Goal: Find specific page/section: Find specific page/section

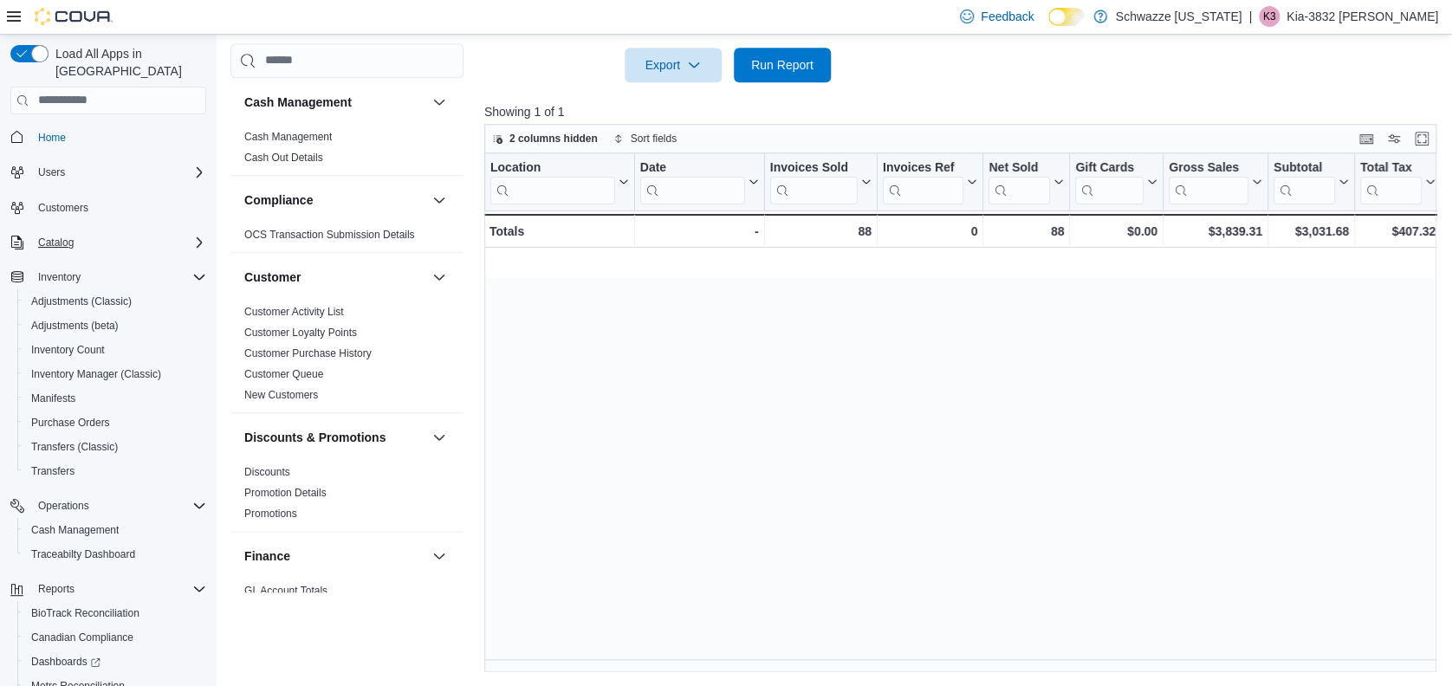
scroll to position [0, 1262]
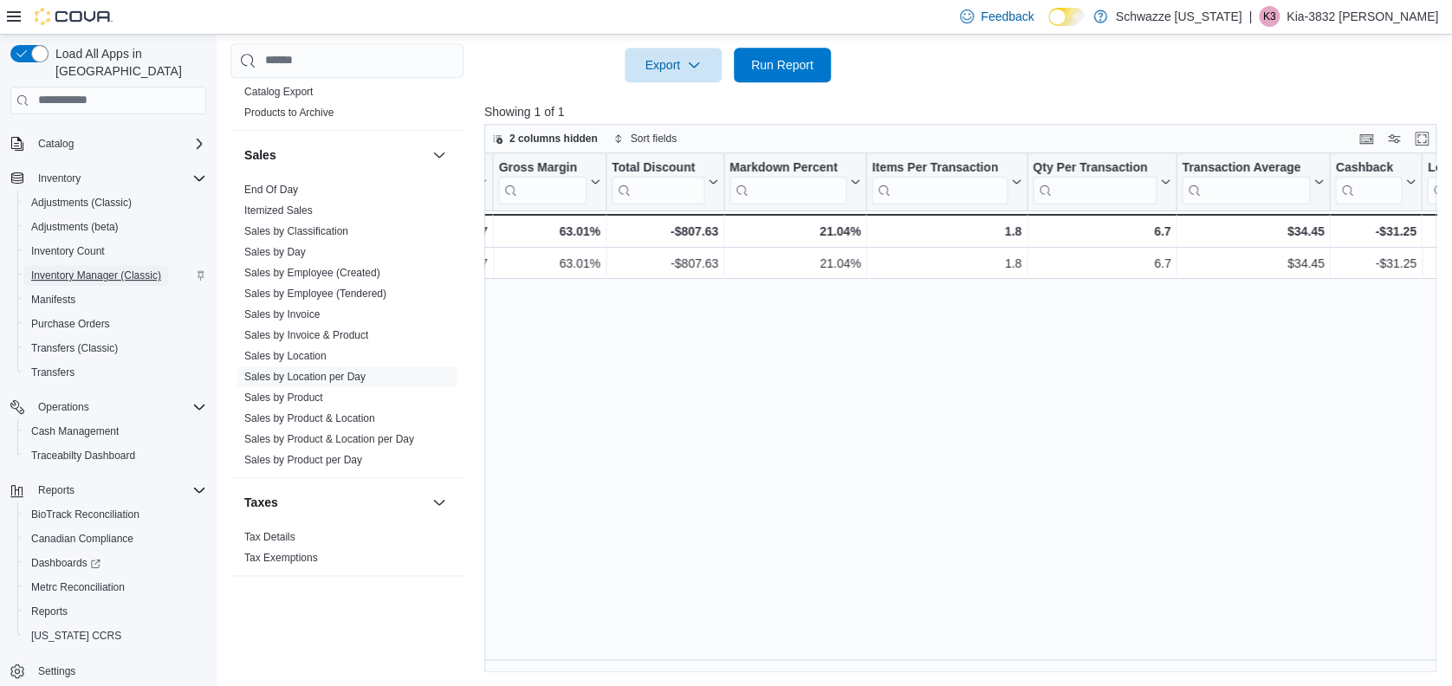
click at [124, 269] on span "Inventory Manager (Classic)" at bounding box center [96, 276] width 130 height 14
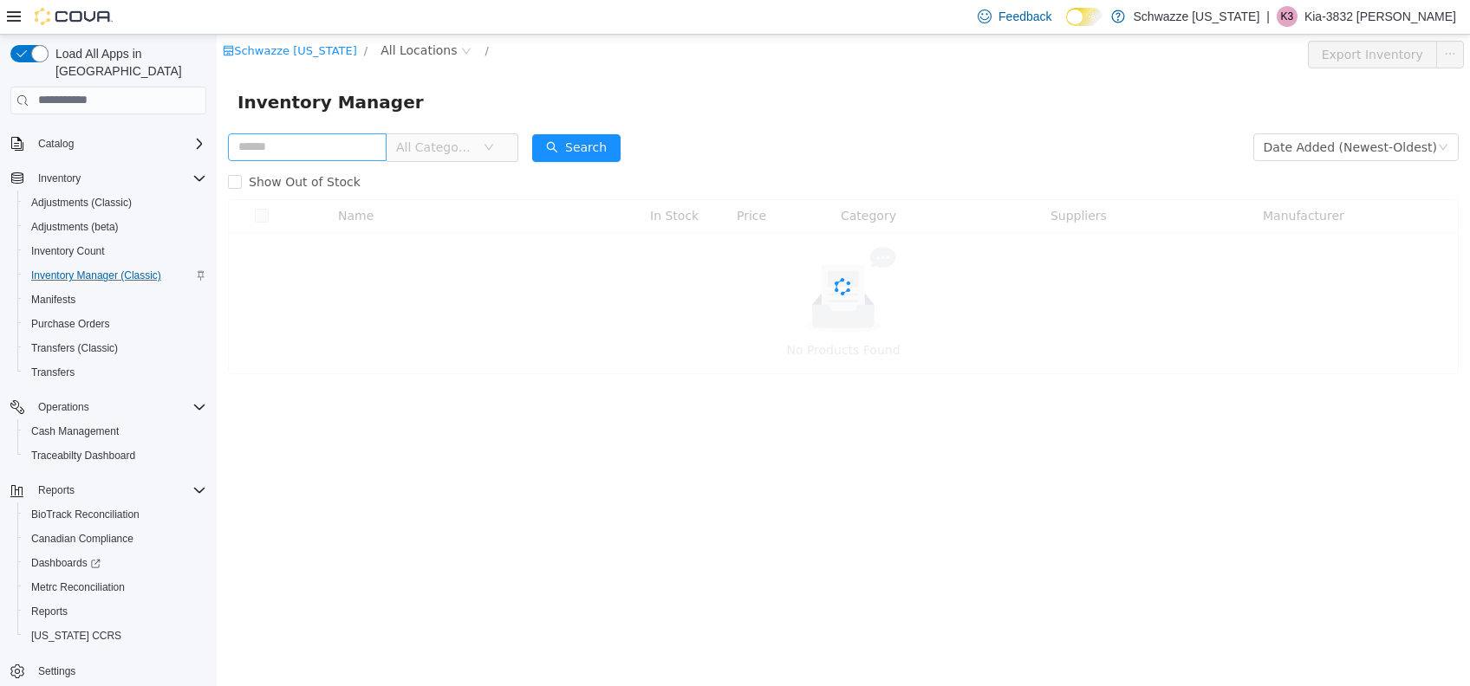
click at [326, 160] on input "text" at bounding box center [307, 147] width 159 height 28
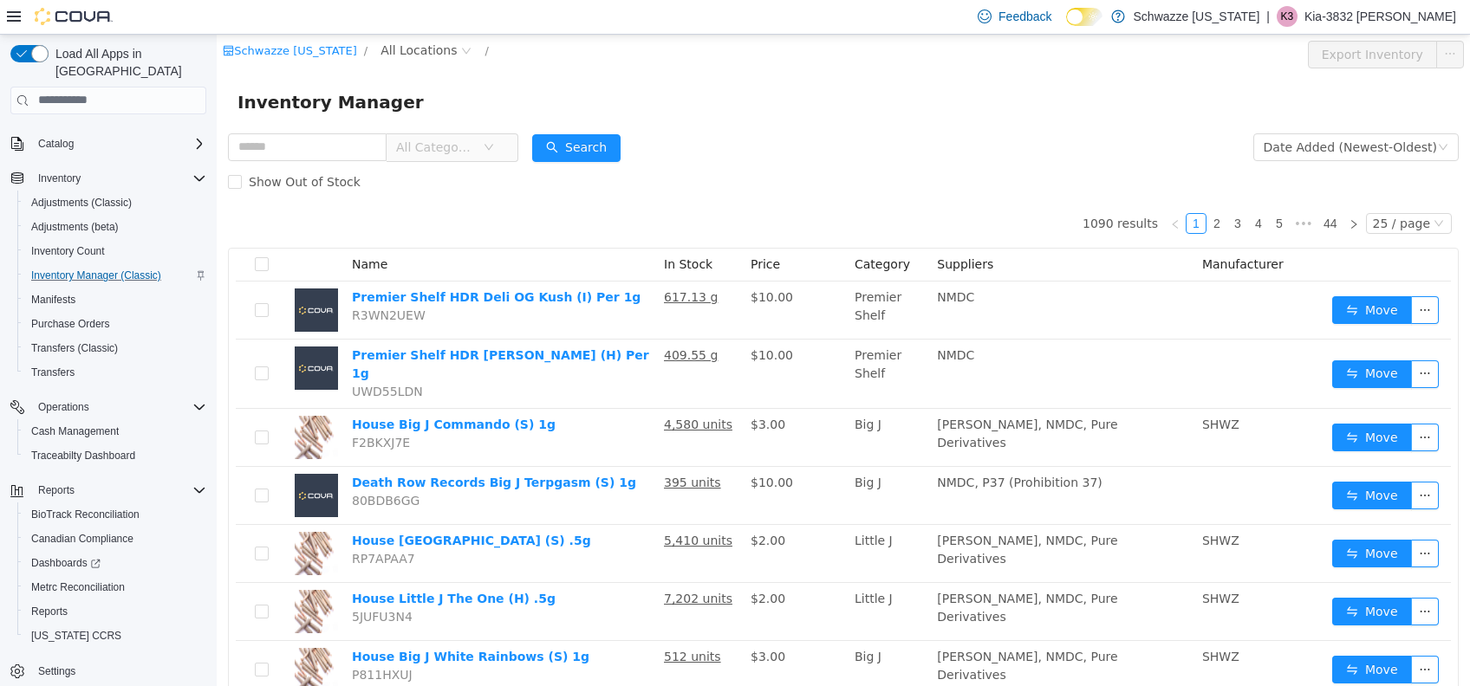
click at [425, 36] on div "Schwazze [US_STATE] / All Locations / Export Inventory" at bounding box center [843, 54] width 1253 height 40
click at [430, 44] on span "All Locations" at bounding box center [418, 49] width 76 height 19
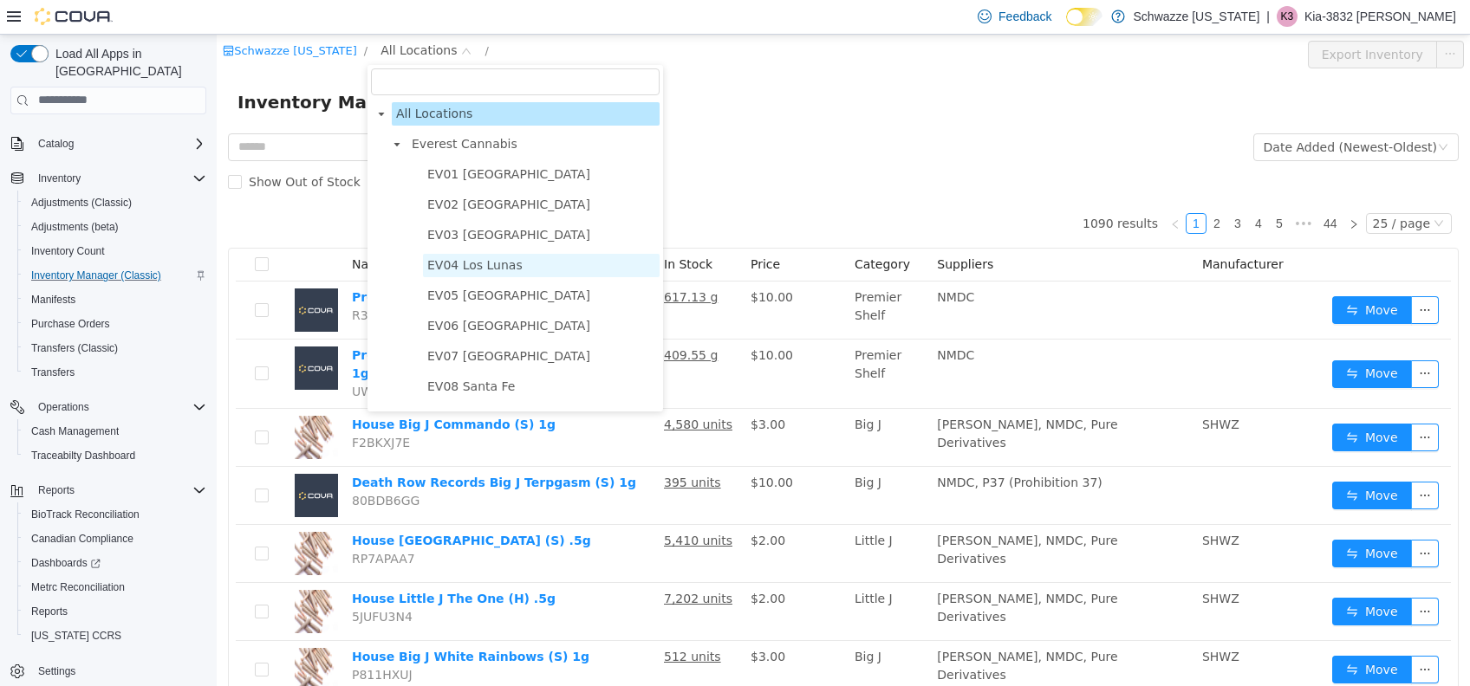
scroll to position [951, 0]
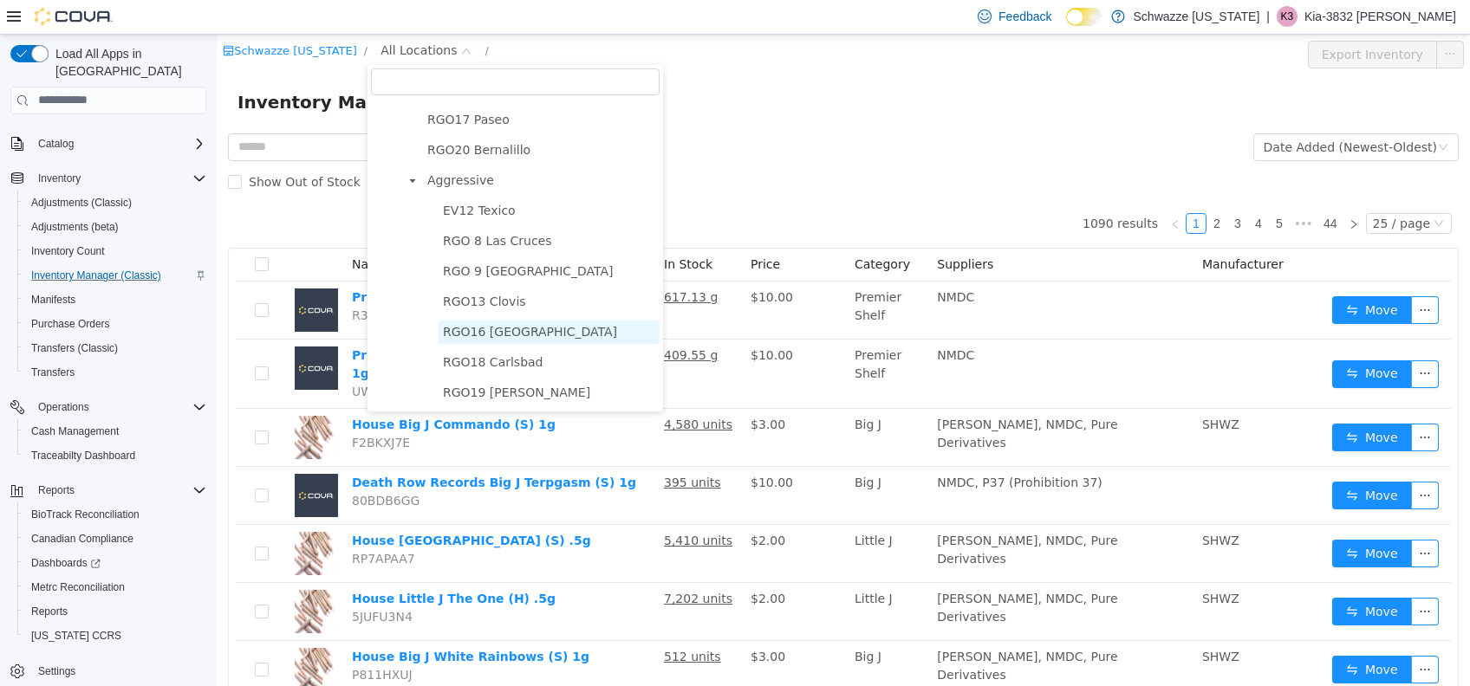
click at [523, 336] on span "RGO16 [GEOGRAPHIC_DATA]" at bounding box center [530, 331] width 174 height 14
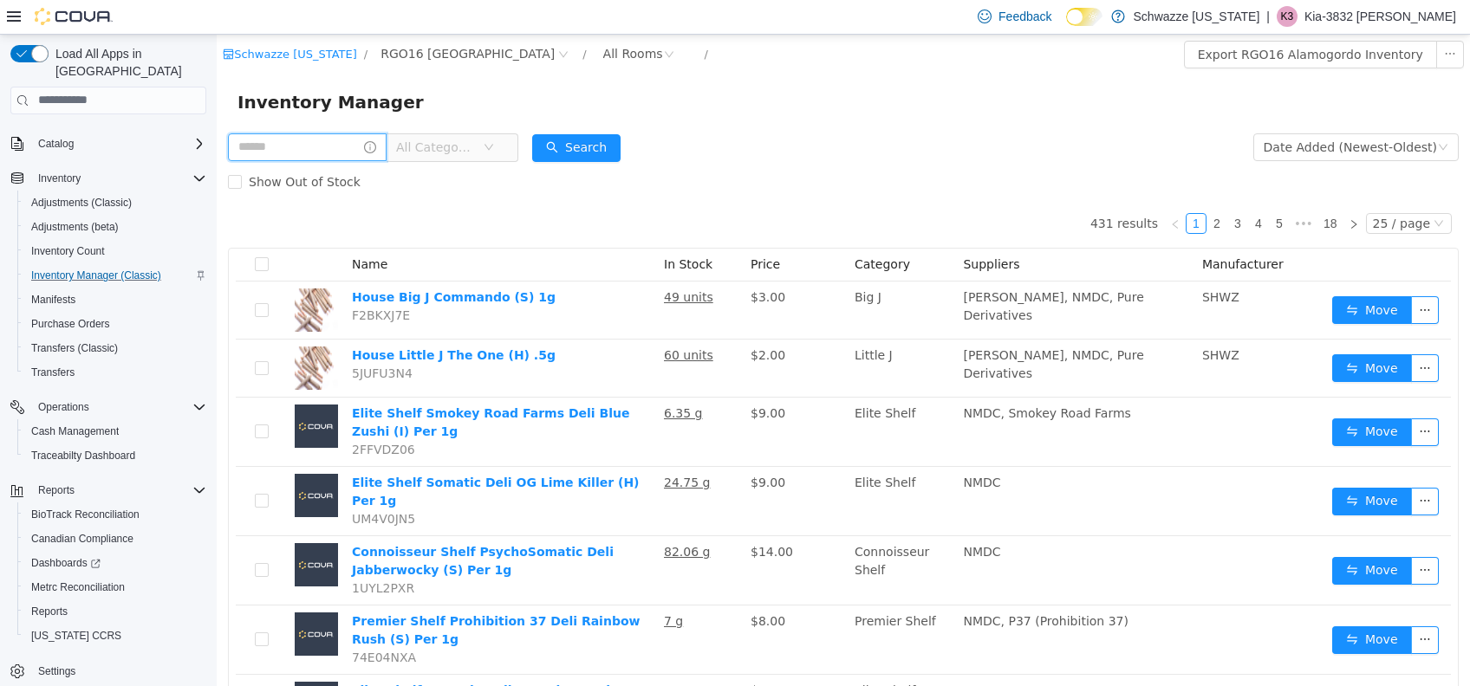
click at [256, 139] on input "text" at bounding box center [307, 147] width 159 height 28
type input "*****"
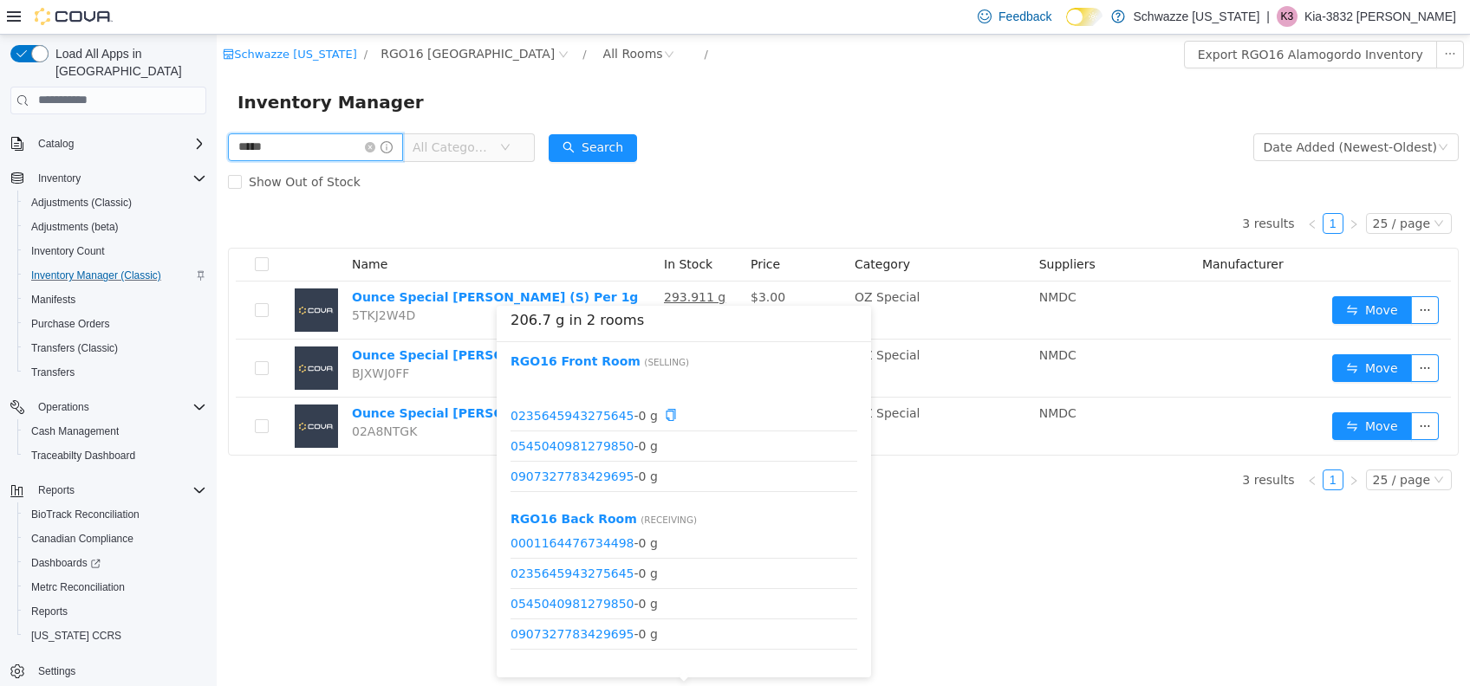
scroll to position [115, 0]
